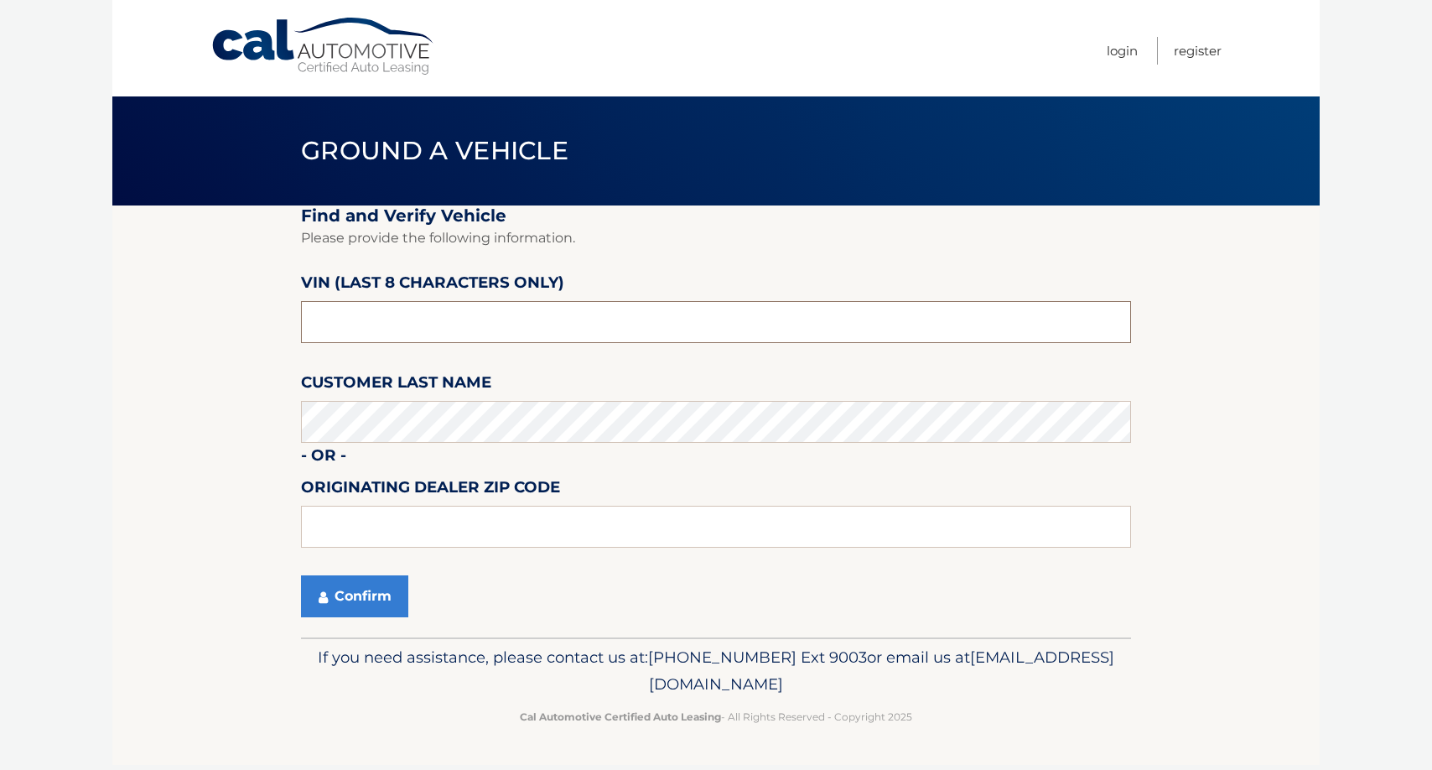
click at [456, 320] on input "text" at bounding box center [716, 322] width 830 height 42
type input "n3260132"
click at [377, 584] on button "Confirm" at bounding box center [354, 596] width 107 height 42
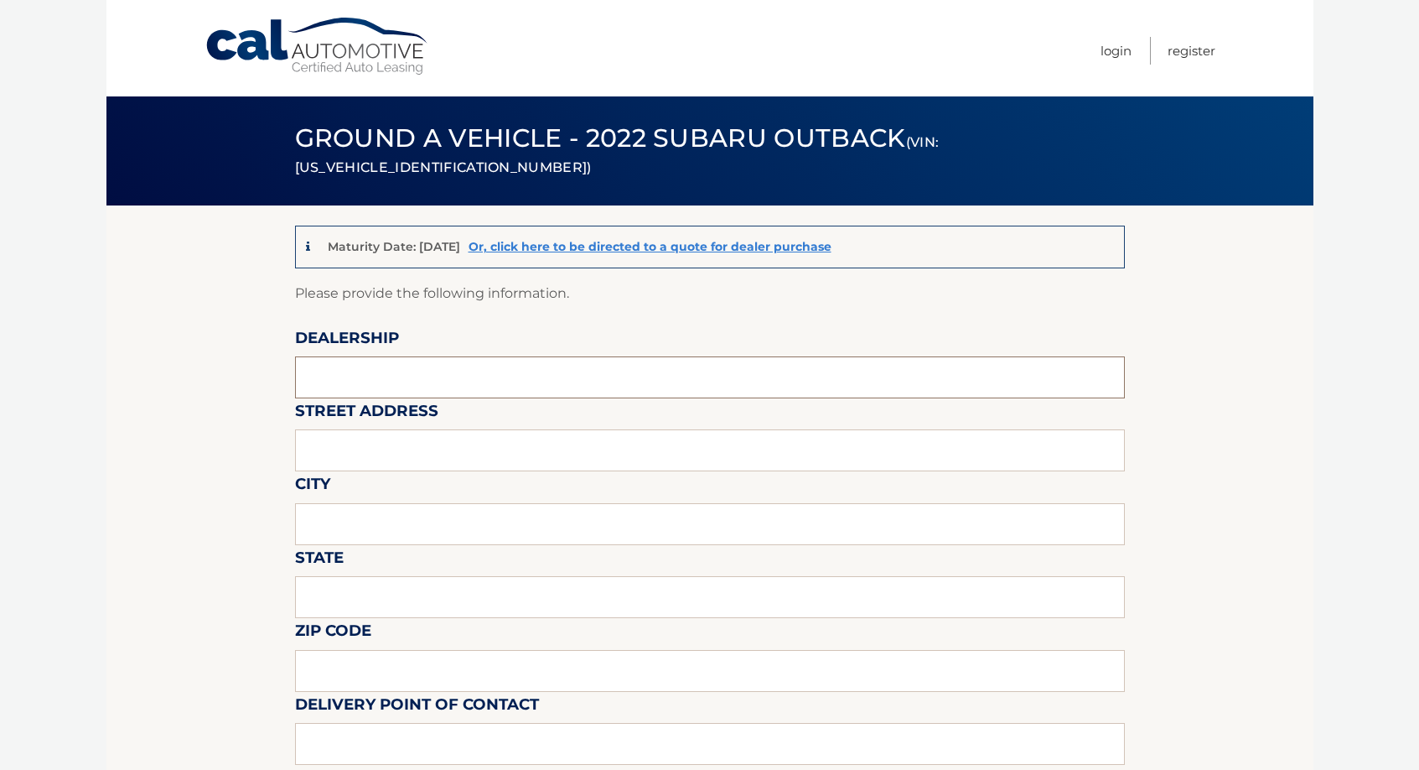
click at [384, 376] on input "text" at bounding box center [710, 377] width 830 height 42
type input "hassett subaru"
type input "3530 SUNRISE HWY"
type input "WANTAGH"
type input "New York"
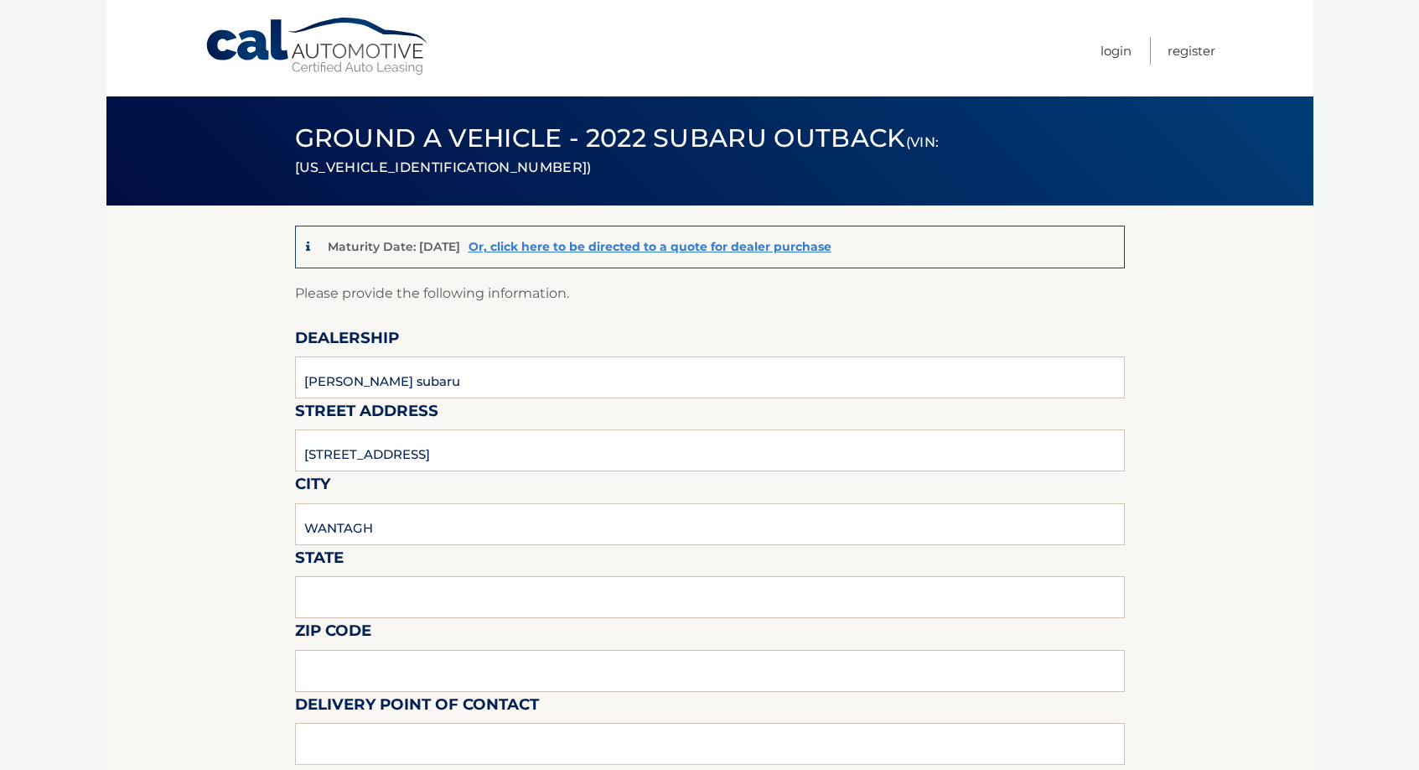
type input "11793-4061"
type input "HASSETT SUBARU - SALES"
type input "5167857800"
type input "lsessa@hassettautomotive.com"
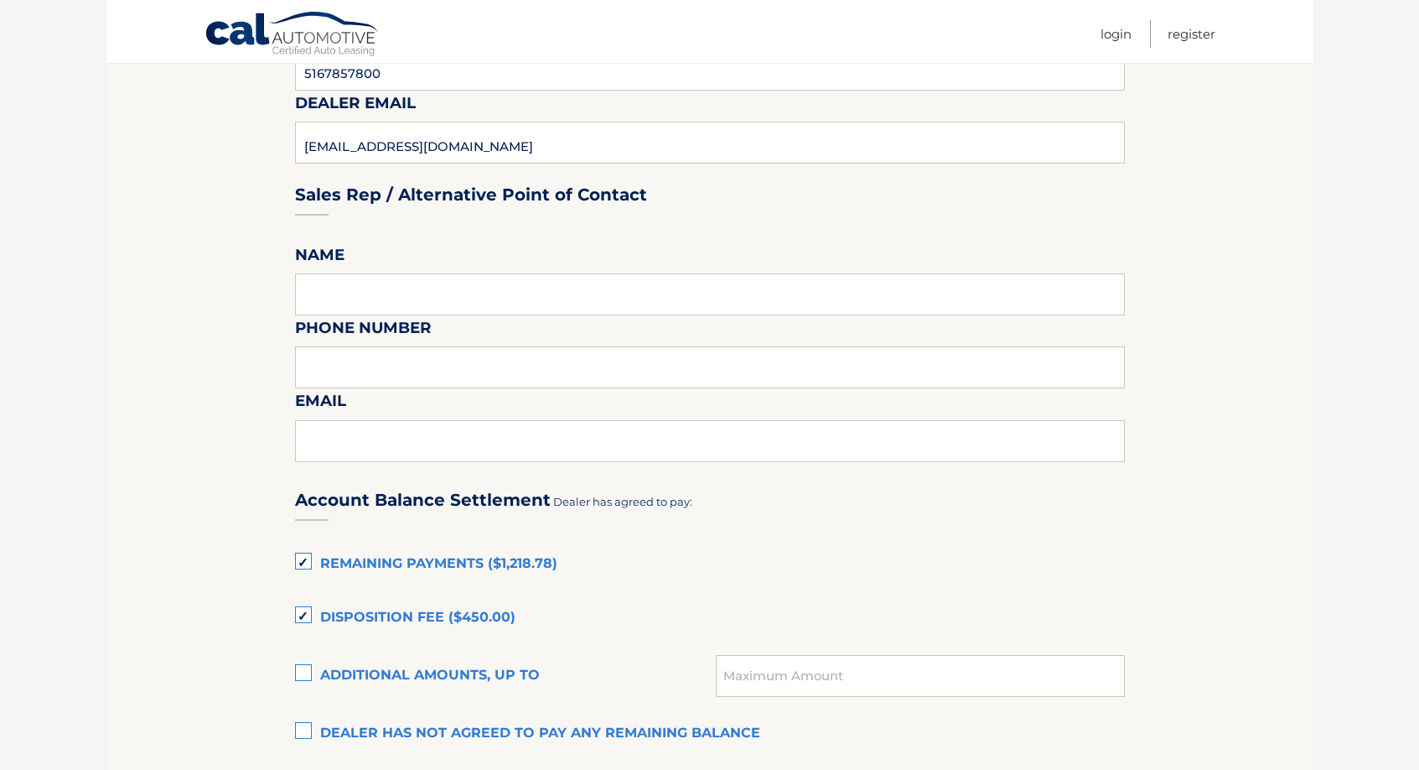
scroll to position [755, 0]
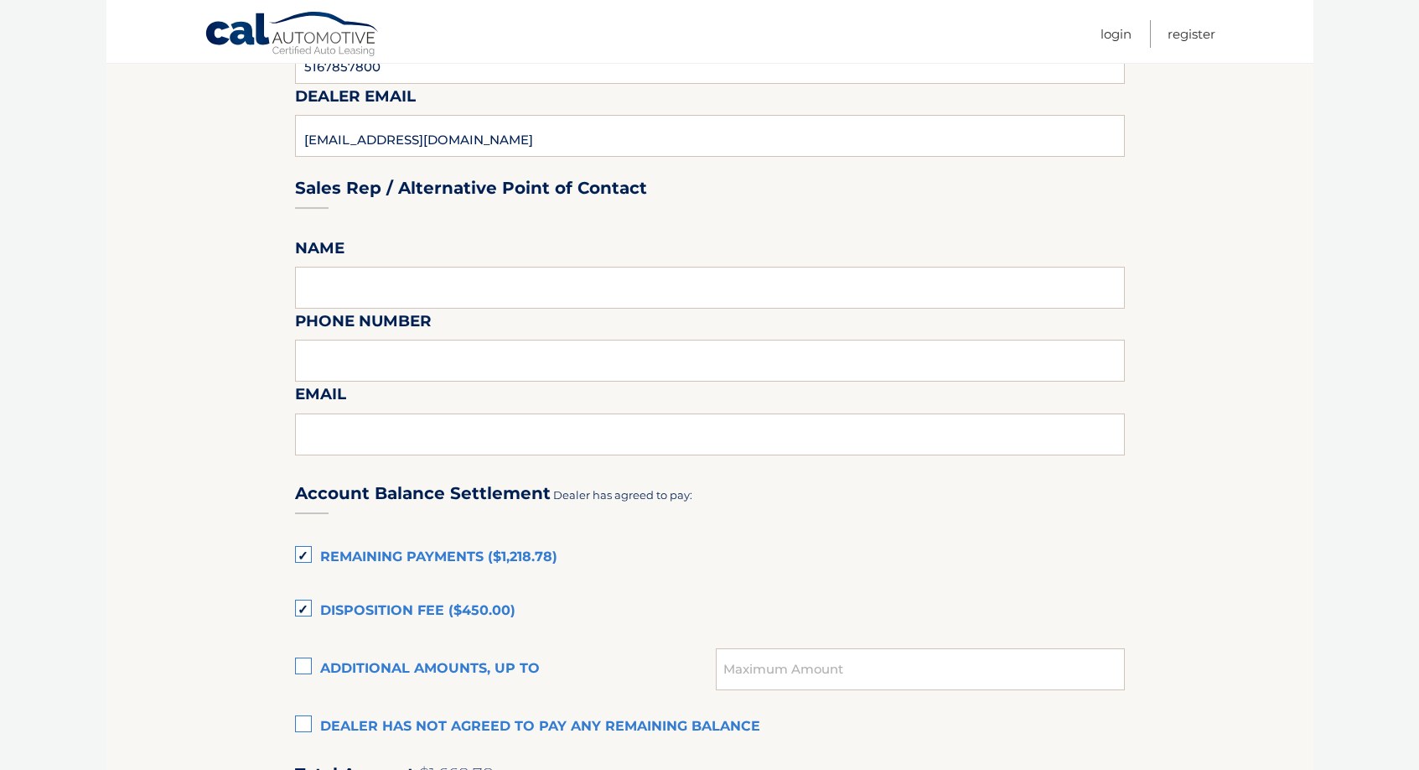
click at [305, 604] on label "Disposition Fee ($450.00)" at bounding box center [710, 611] width 830 height 34
click at [0, 0] on input "Disposition Fee ($450.00)" at bounding box center [0, 0] width 0 height 0
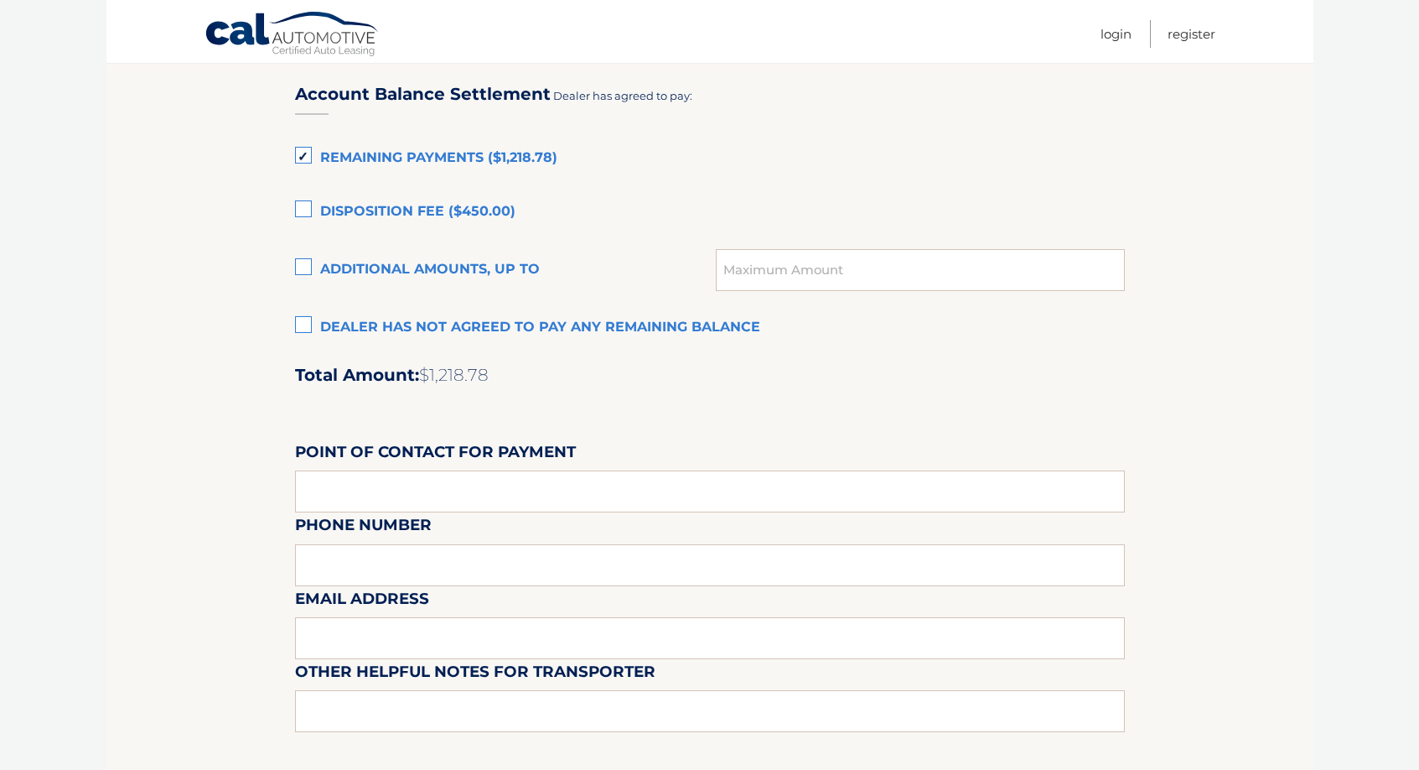
scroll to position [1258, 0]
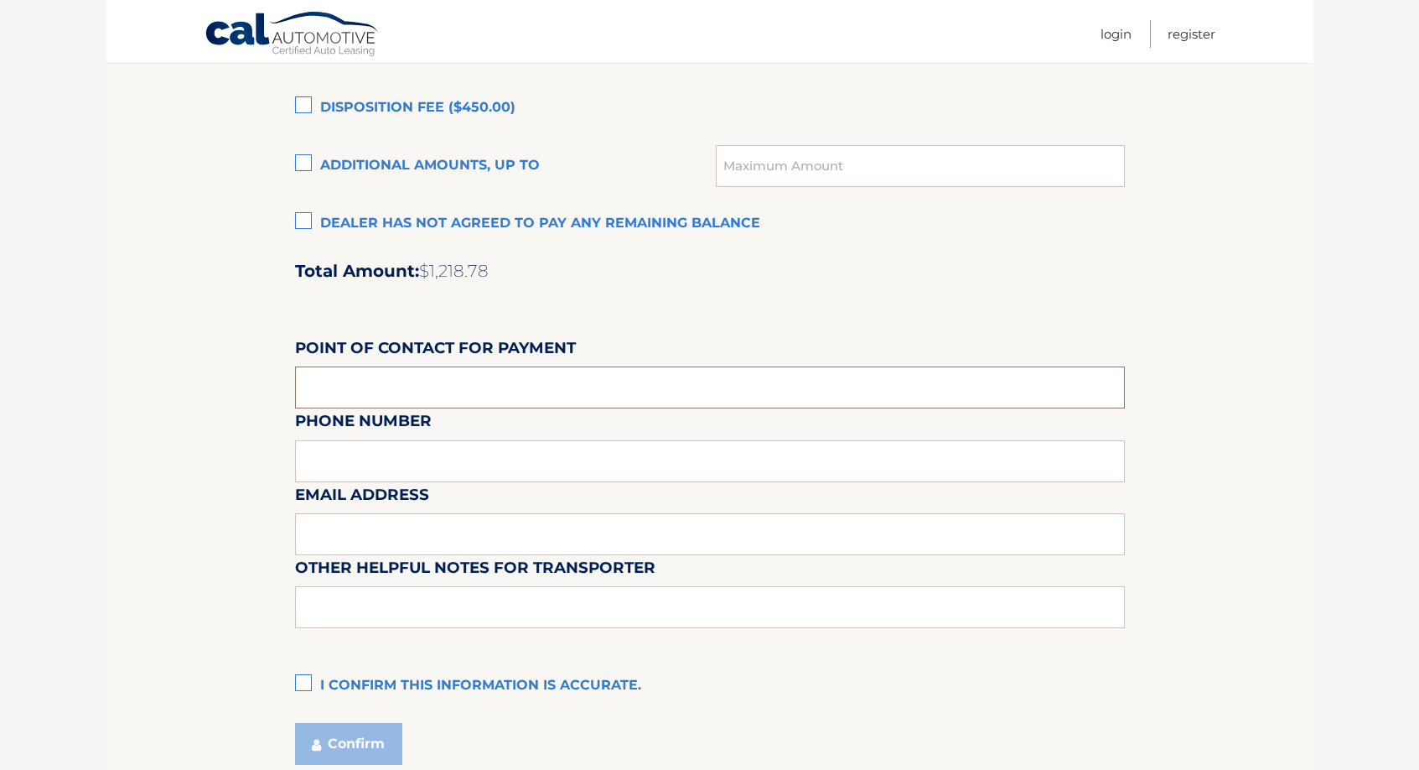
click at [381, 386] on input "text" at bounding box center [710, 387] width 830 height 42
type input "ALI FATTA"
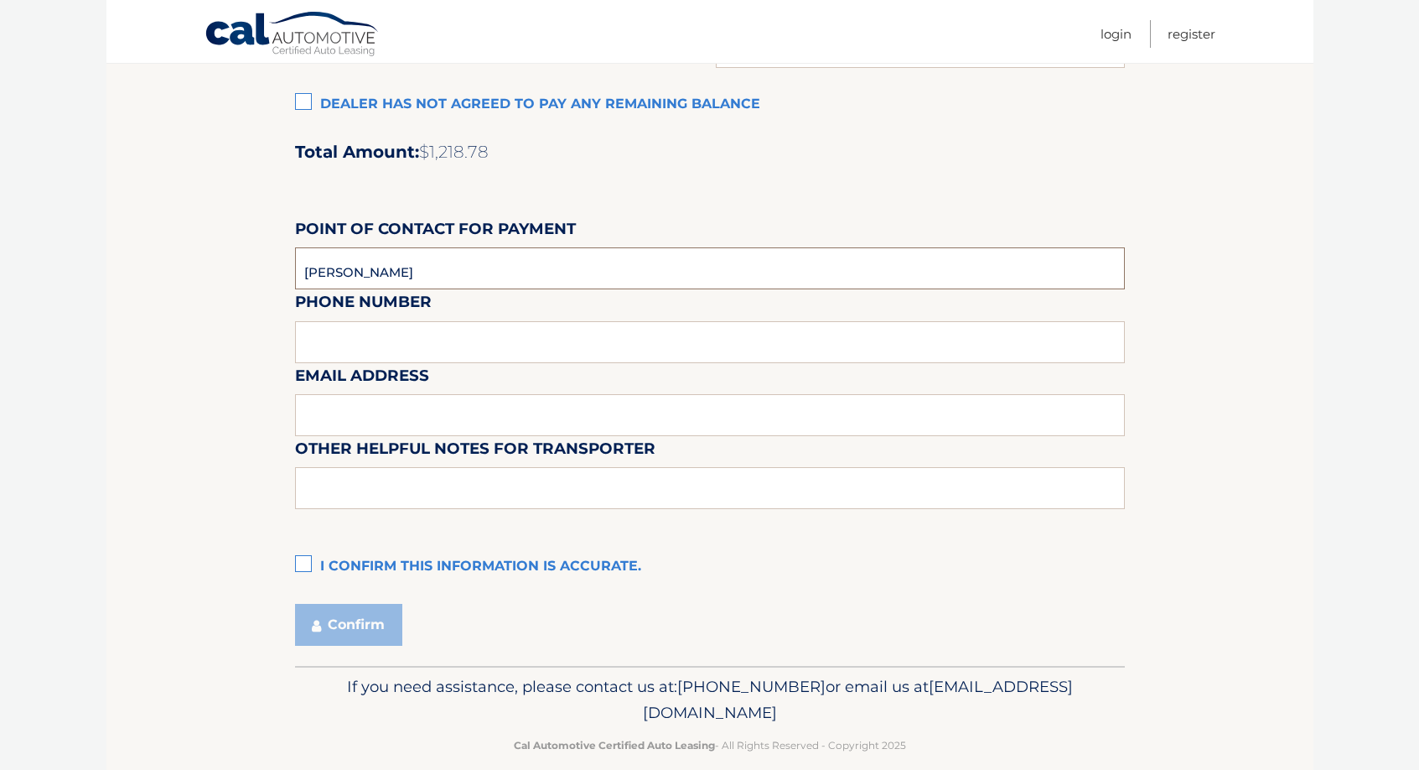
scroll to position [1400, 0]
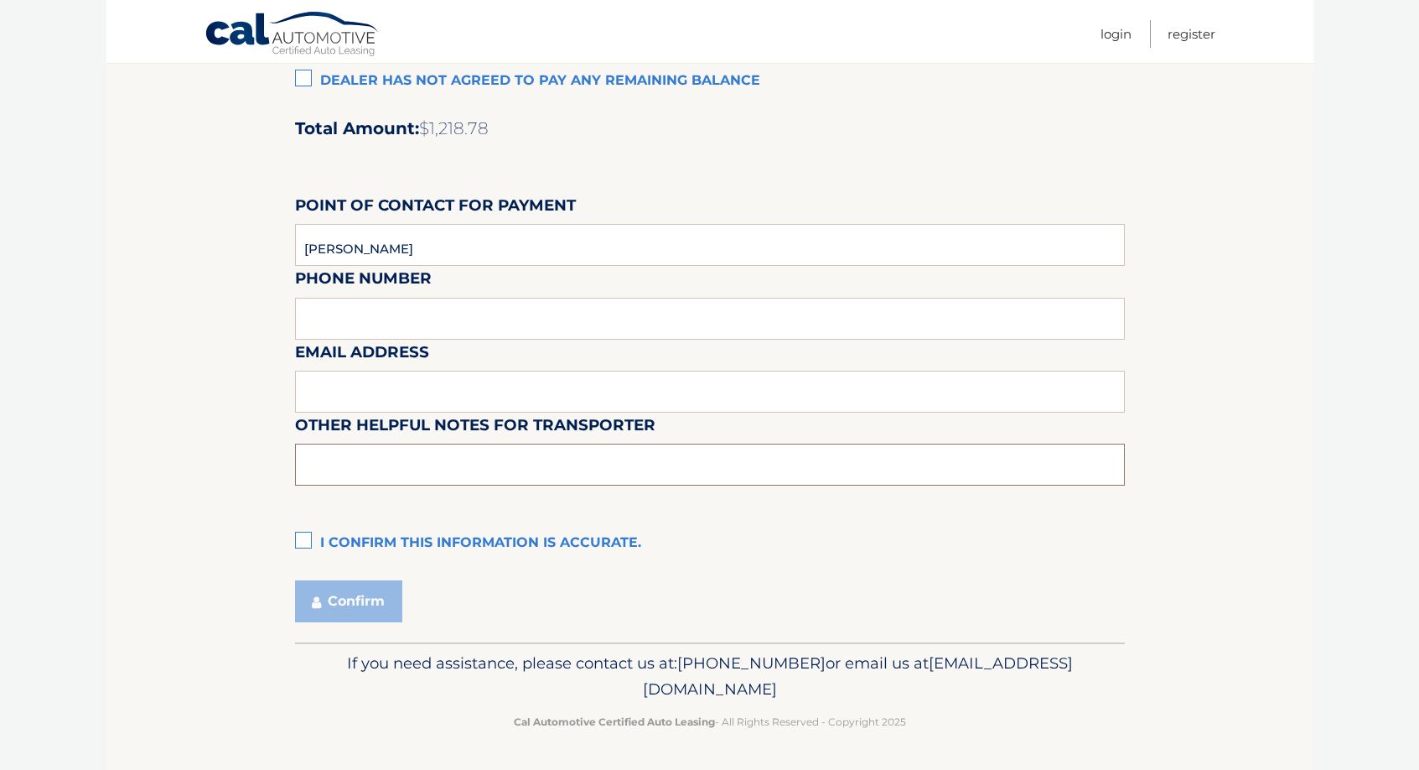
click at [428, 469] on input "text" at bounding box center [710, 464] width 830 height 42
type input "CAR IS AT OUT LEASE RETURN LOT. 1886 SEAFORD AVE, WANTAGH NY. CALL TO CONFIRM P…"
click at [301, 537] on label "I confirm this information is accurate." at bounding box center [710, 543] width 830 height 34
click at [0, 0] on input "I confirm this information is accurate." at bounding box center [0, 0] width 0 height 0
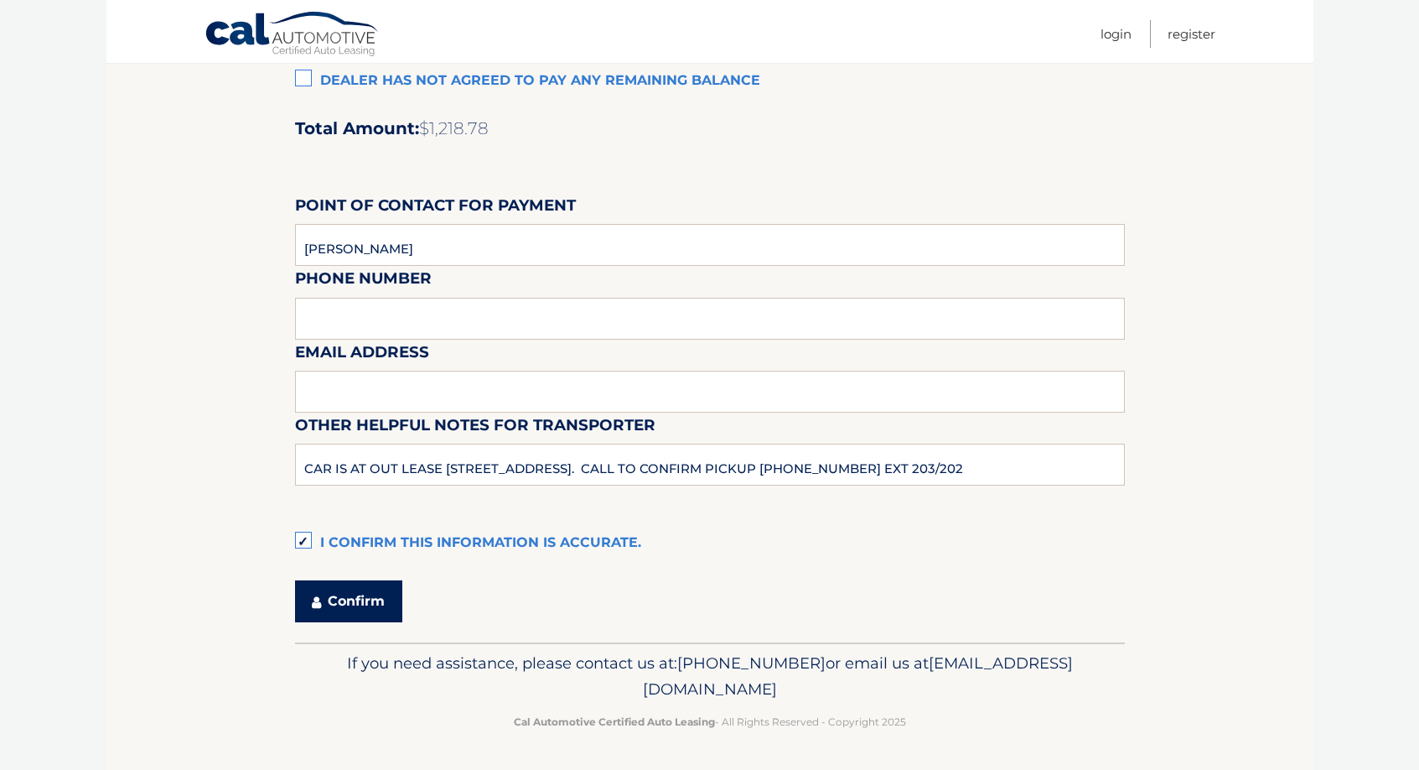
click at [364, 593] on button "Confirm" at bounding box center [348, 601] width 107 height 42
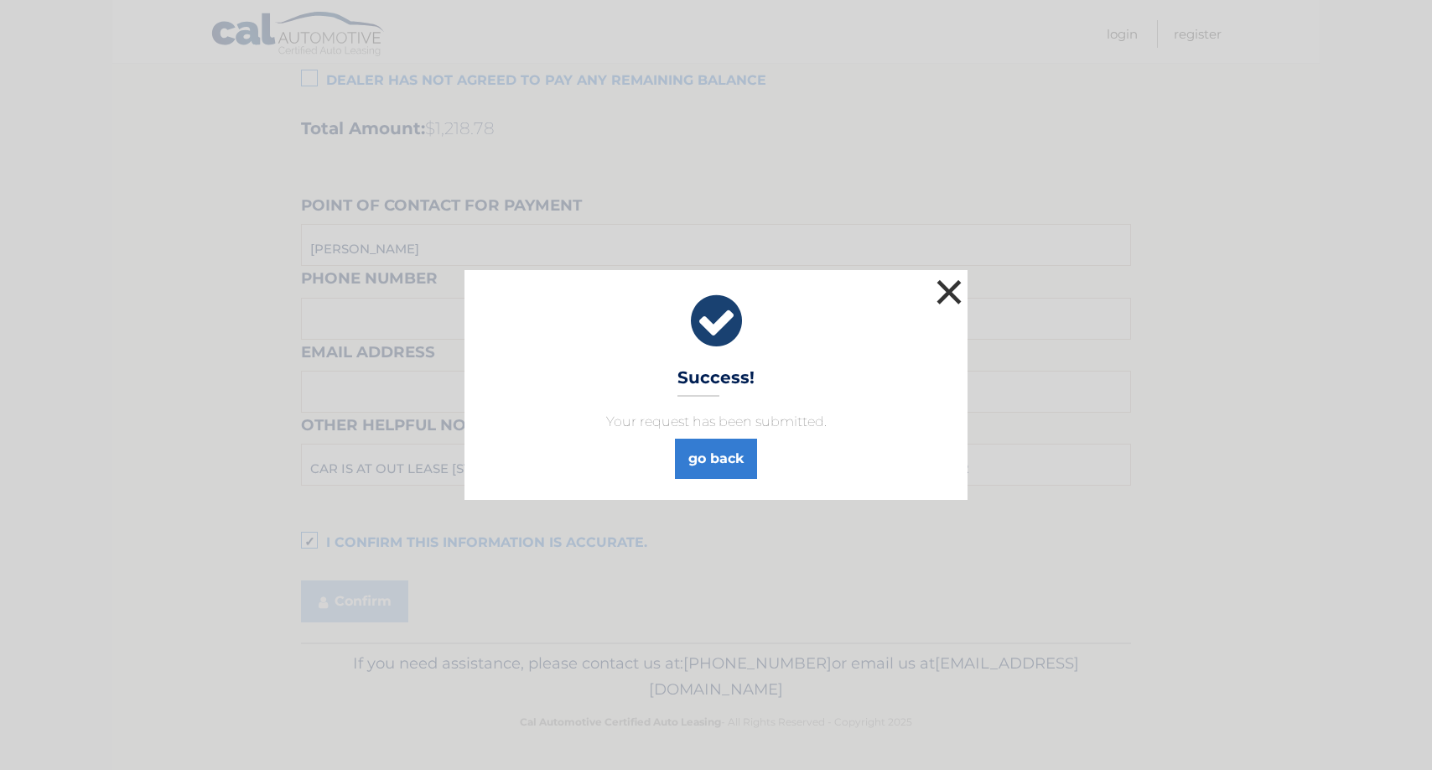
click at [953, 296] on button "×" at bounding box center [949, 292] width 34 height 34
